Goal: Task Accomplishment & Management: Manage account settings

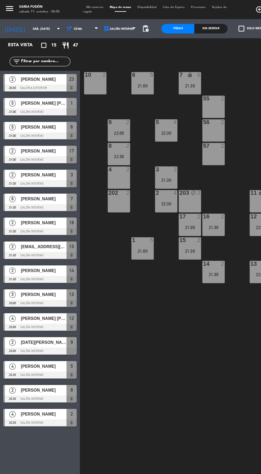
click at [83, 6] on span "Mis reservas" at bounding box center [78, 6] width 19 height 2
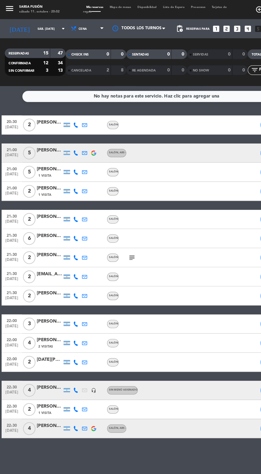
click at [64, 126] on icon at bounding box center [63, 127] width 4 height 4
click at [73, 119] on span at bounding box center [73, 119] width 4 height 4
click at [34, 127] on div "[PERSON_NAME] [PERSON_NAME]" at bounding box center [41, 125] width 21 height 6
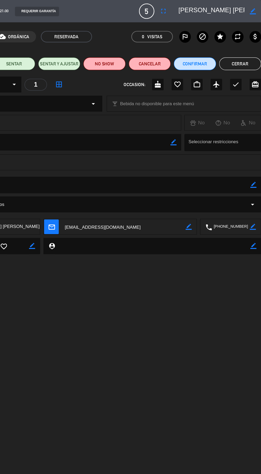
scroll to position [0, 1]
click at [244, 55] on button "Cerrar" at bounding box center [243, 53] width 35 height 11
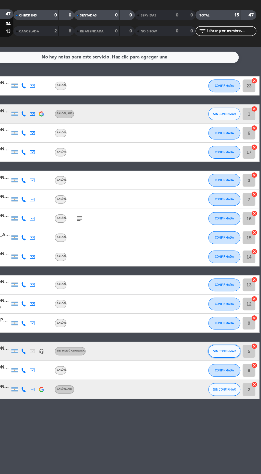
click at [230, 328] on button "SIN CONFIRMAR" at bounding box center [230, 325] width 27 height 11
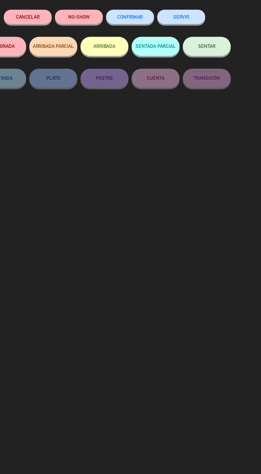
click at [156, 49] on span "CONFIRMAR" at bounding box center [151, 46] width 21 height 5
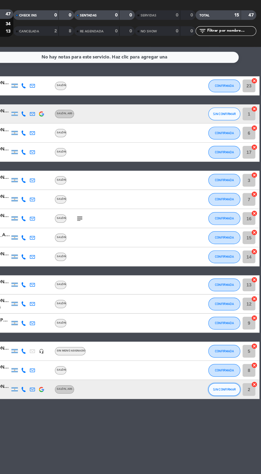
click at [224, 361] on button "SIN CONFIRMAR" at bounding box center [230, 357] width 27 height 11
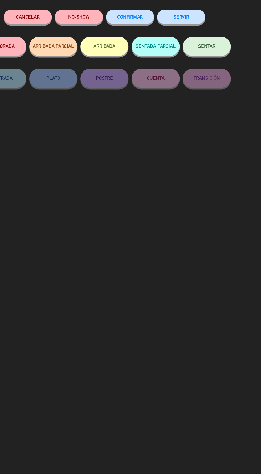
click at [158, 51] on button "CONFIRMAR" at bounding box center [152, 47] width 40 height 12
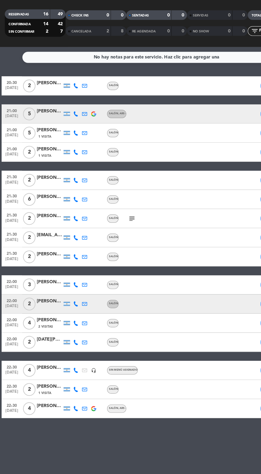
click at [63, 286] on icon at bounding box center [63, 286] width 4 height 4
click at [76, 278] on span at bounding box center [76, 277] width 4 height 4
click at [36, 290] on div at bounding box center [41, 289] width 21 height 4
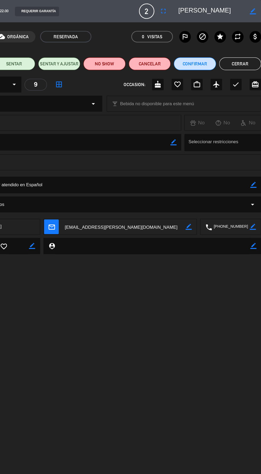
click at [242, 53] on button "Cerrar" at bounding box center [243, 53] width 35 height 11
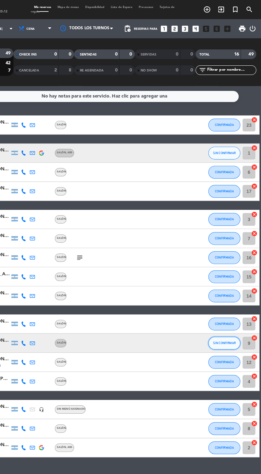
click at [227, 291] on button "SIN CONFIRMAR" at bounding box center [230, 286] width 27 height 11
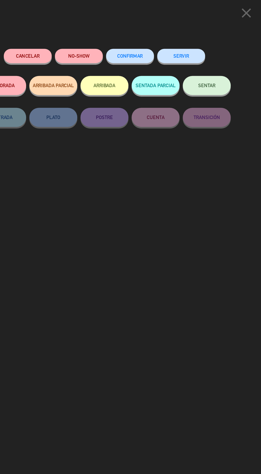
click at [157, 47] on span "CONFIRMAR" at bounding box center [151, 46] width 21 height 5
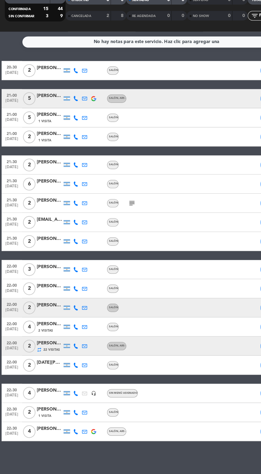
click at [55, 316] on div at bounding box center [55, 317] width 5 height 3
click at [63, 302] on icon at bounding box center [63, 302] width 4 height 4
click at [74, 293] on span at bounding box center [76, 293] width 4 height 4
click at [38, 303] on div at bounding box center [41, 305] width 21 height 4
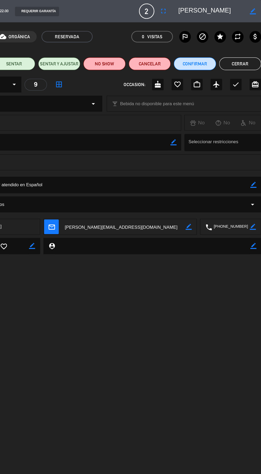
click at [245, 53] on button "Cerrar" at bounding box center [243, 53] width 35 height 11
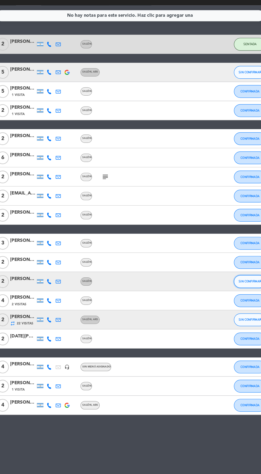
click at [225, 302] on span "SIN CONFIRMAR" at bounding box center [230, 301] width 19 height 3
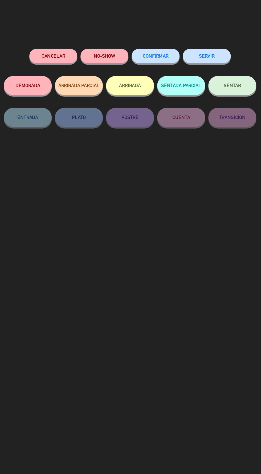
click at [151, 47] on span "CONFIRMAR" at bounding box center [151, 46] width 21 height 5
